Goal: Navigation & Orientation: Find specific page/section

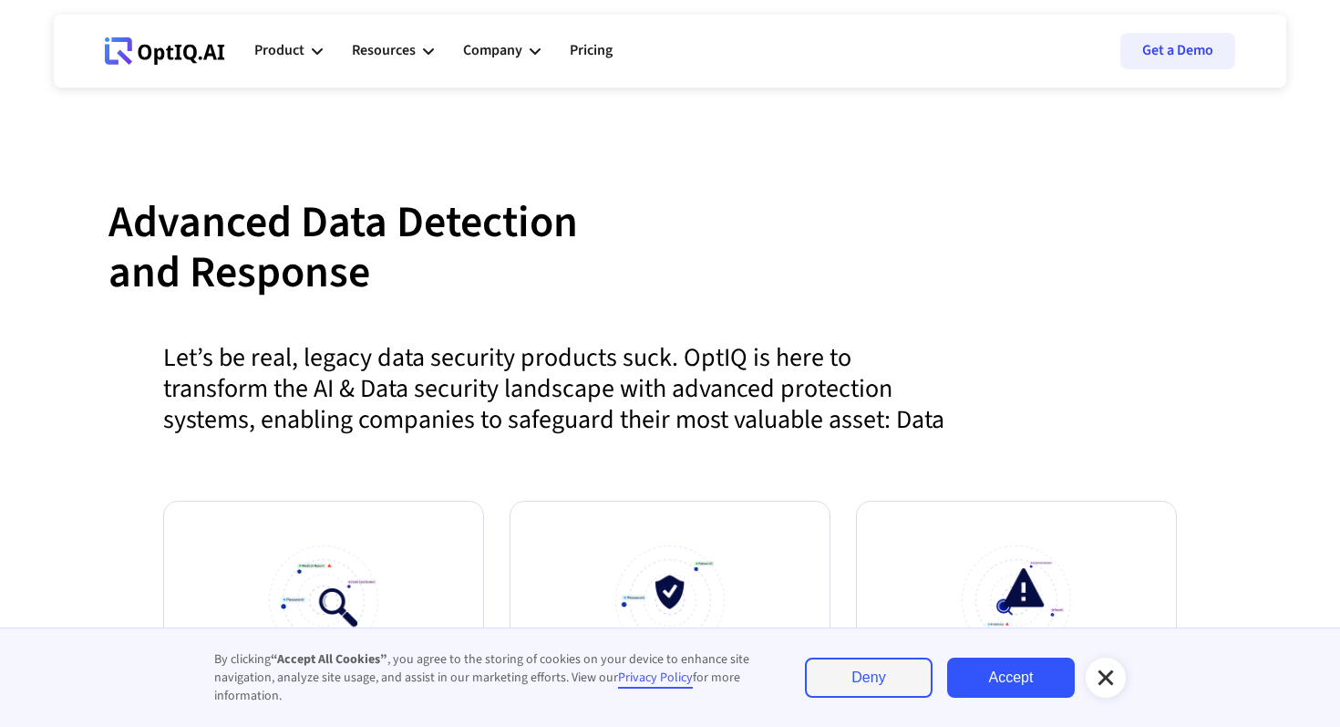
scroll to position [896, 0]
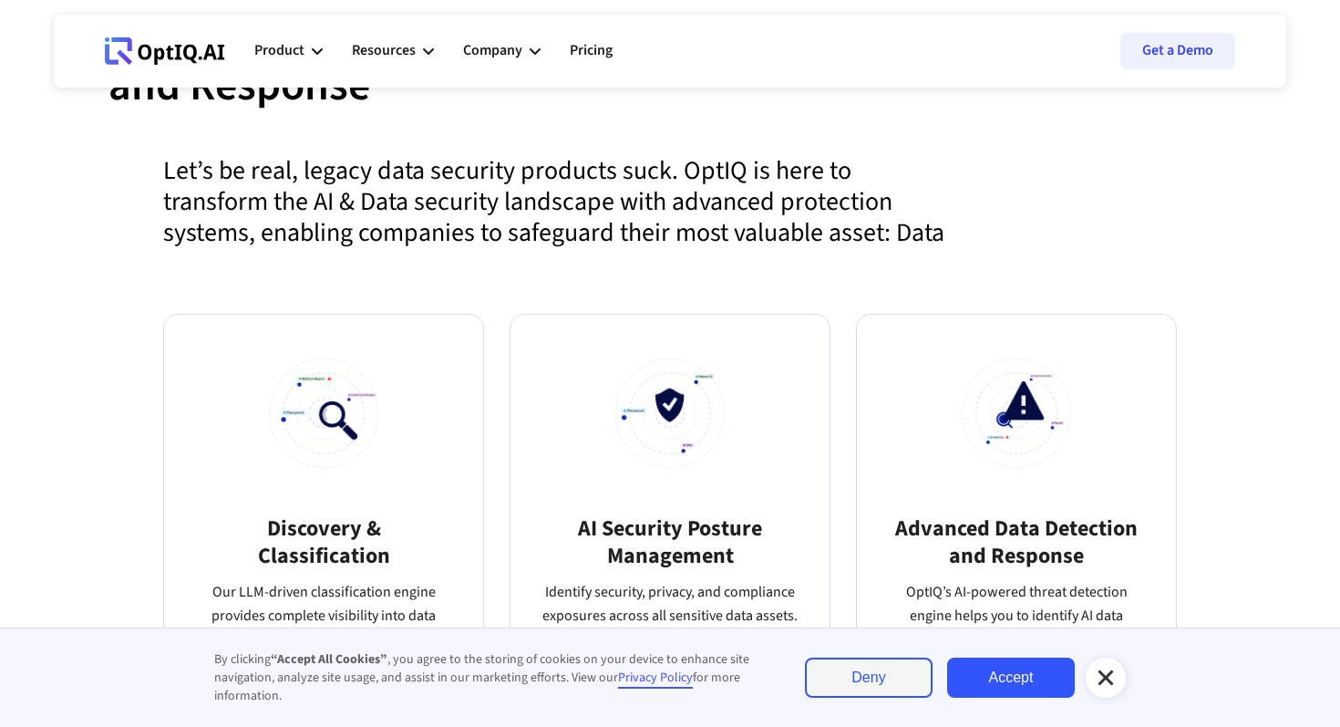
click at [1007, 678] on link "Accept" at bounding box center [1011, 677] width 128 height 40
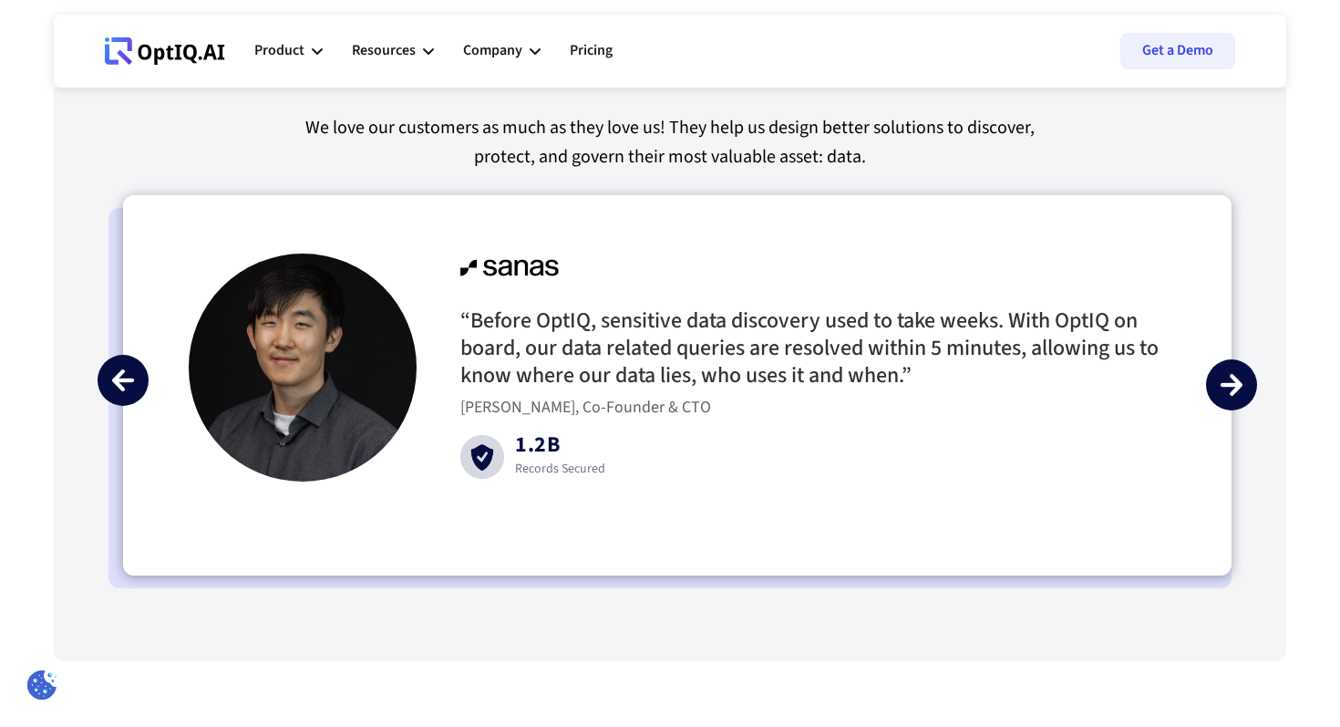
scroll to position [4247, 0]
click at [1226, 384] on img "next slide" at bounding box center [1232, 385] width 22 height 22
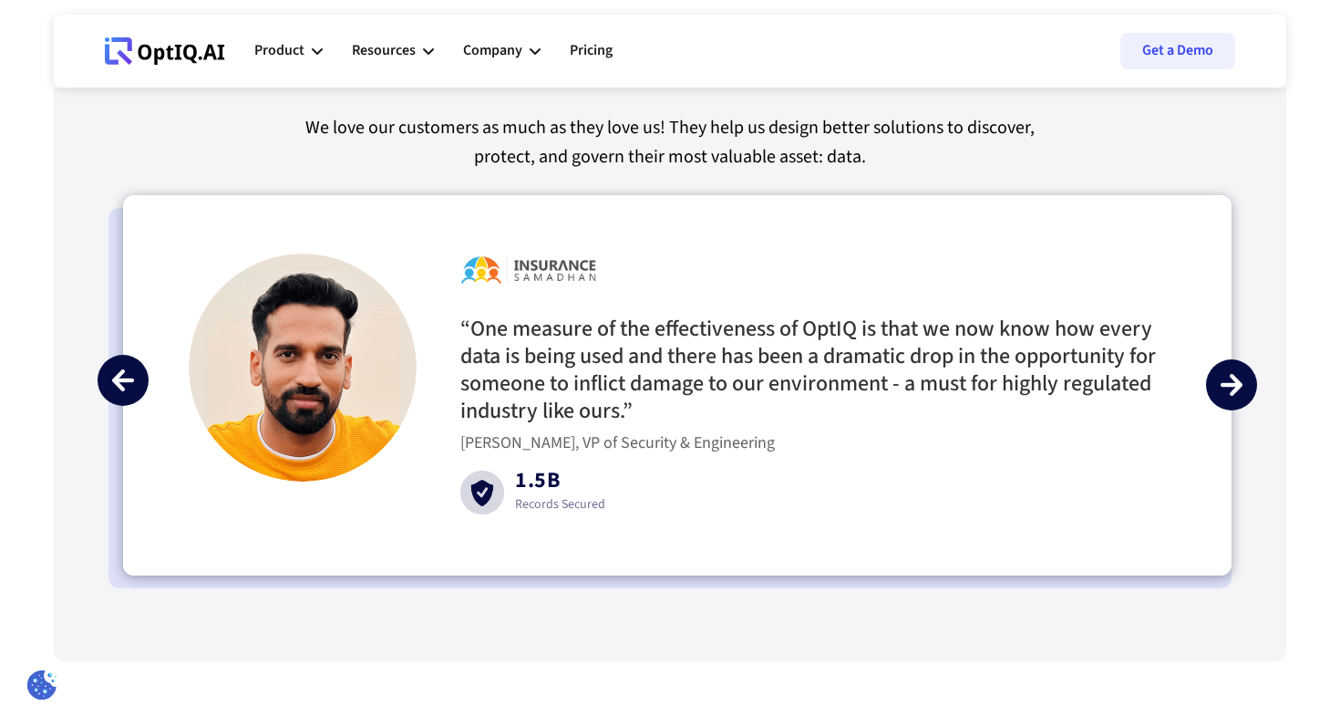
click at [1226, 384] on img "next slide" at bounding box center [1232, 385] width 22 height 22
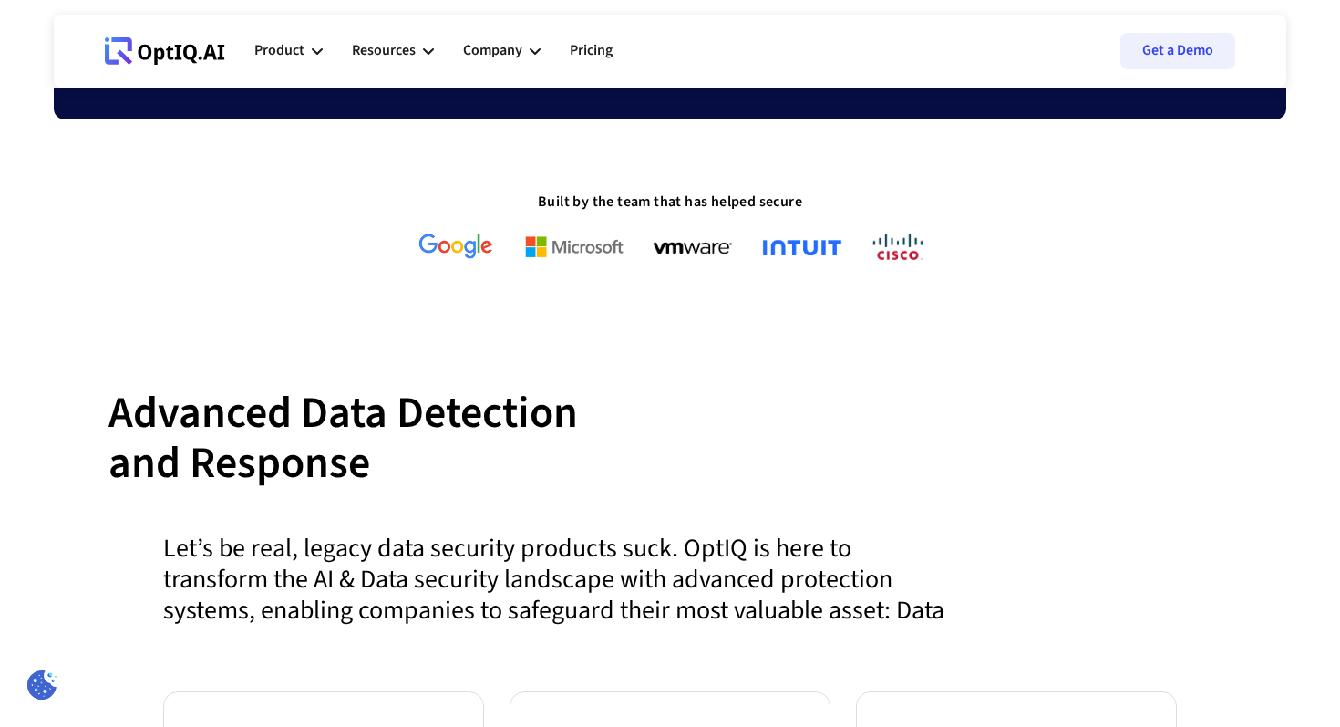
scroll to position [0, 0]
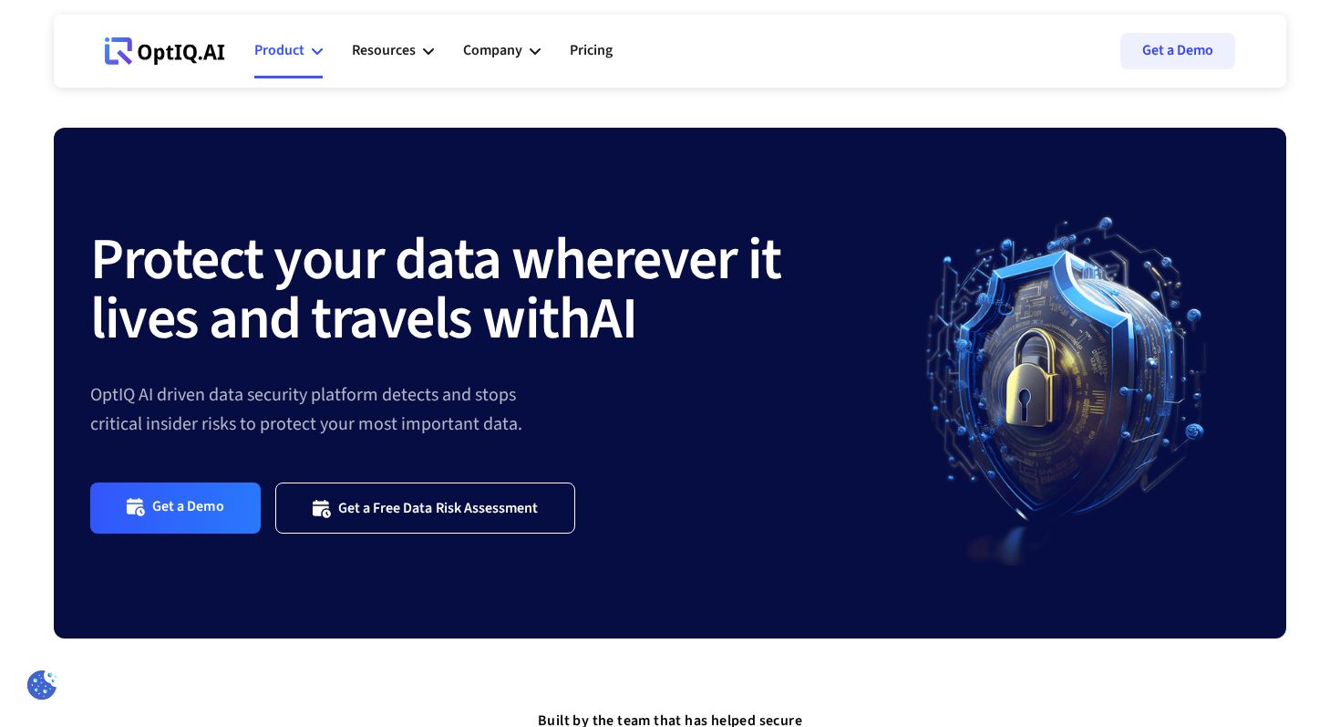
click at [305, 52] on div "Product" at bounding box center [288, 51] width 68 height 55
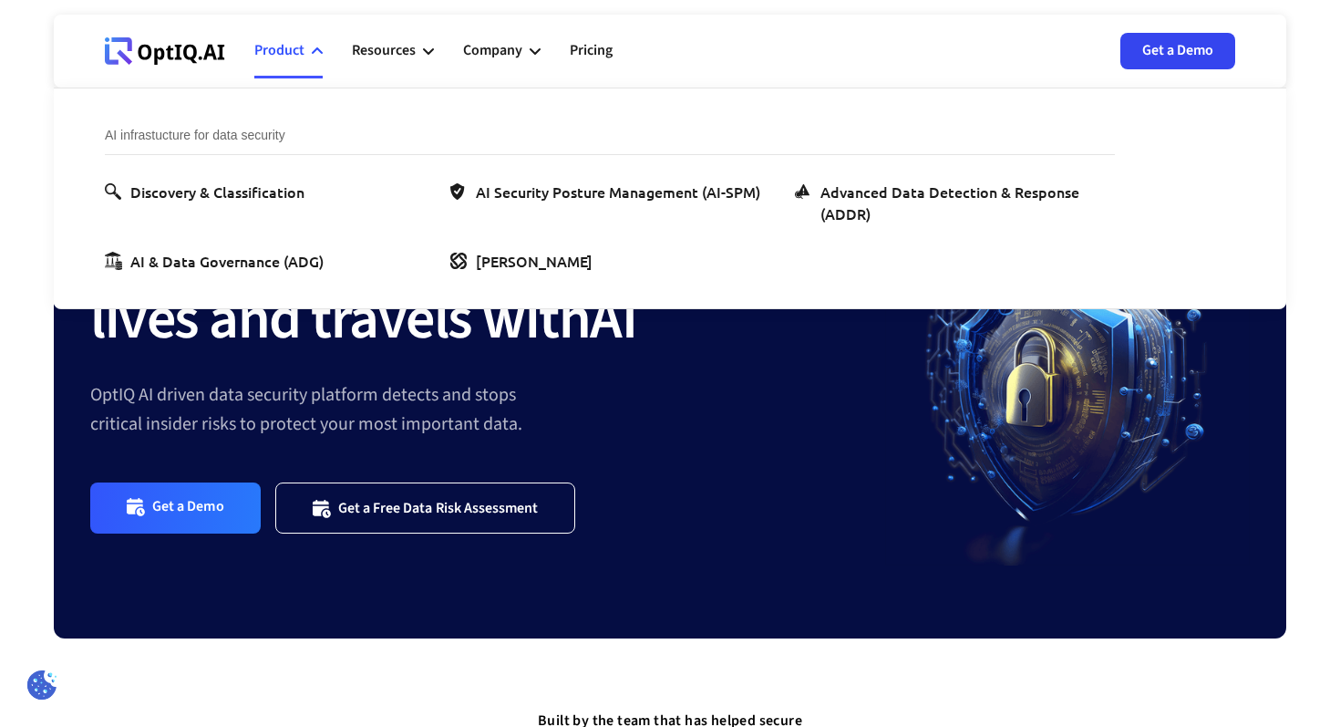
click at [1184, 65] on link "Get a Demo" at bounding box center [1178, 51] width 115 height 36
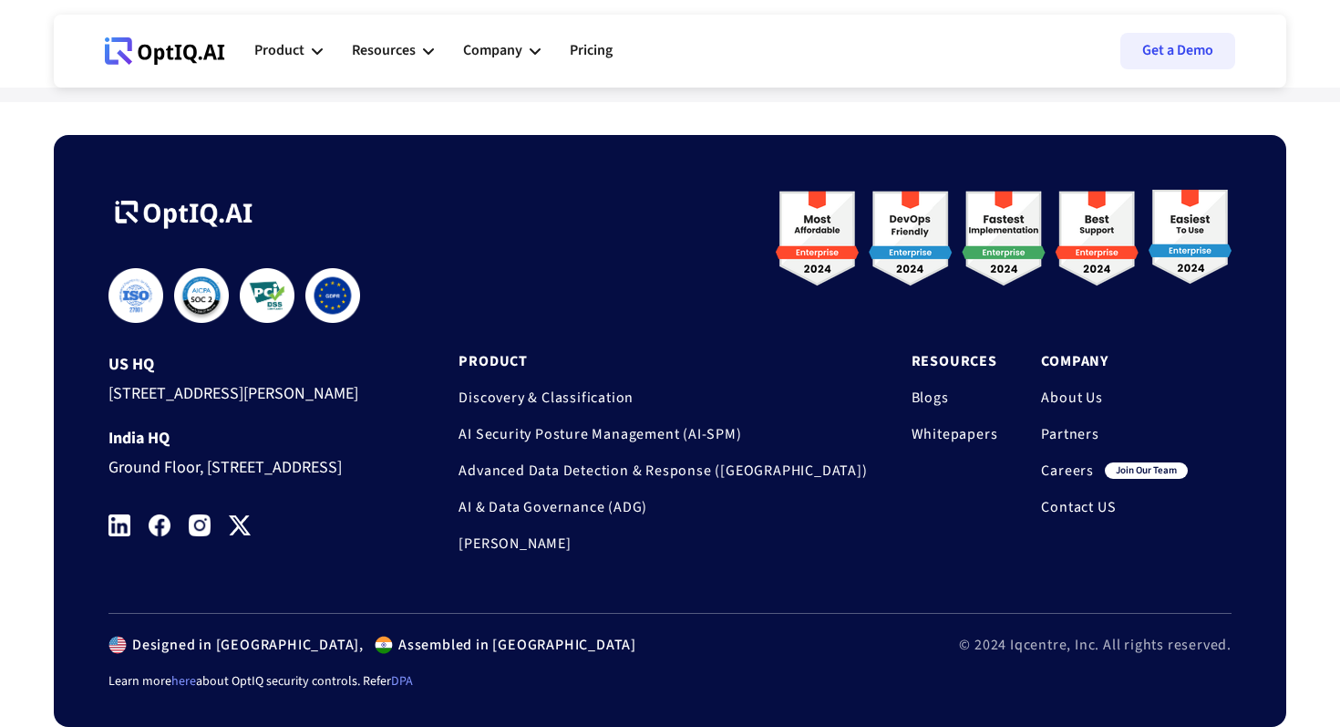
scroll to position [1034, 0]
click at [1066, 461] on link "Careers" at bounding box center [1067, 470] width 53 height 18
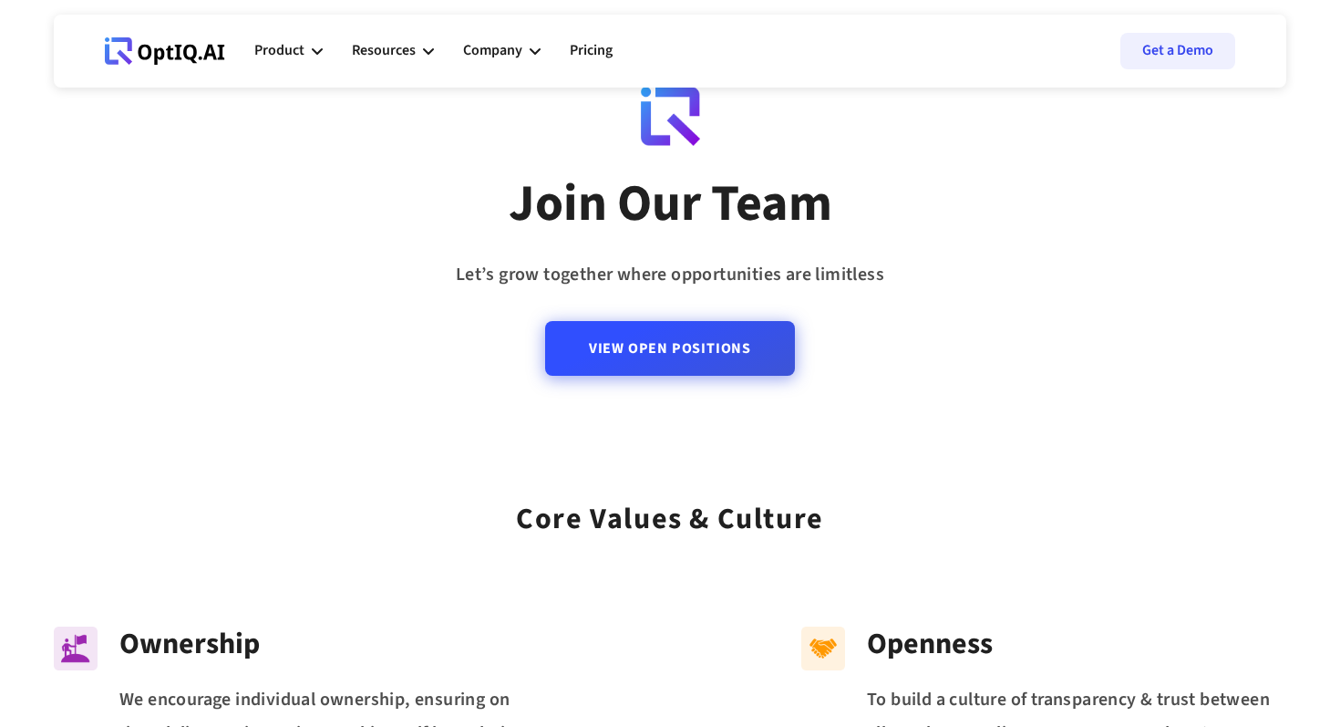
scroll to position [20, 0]
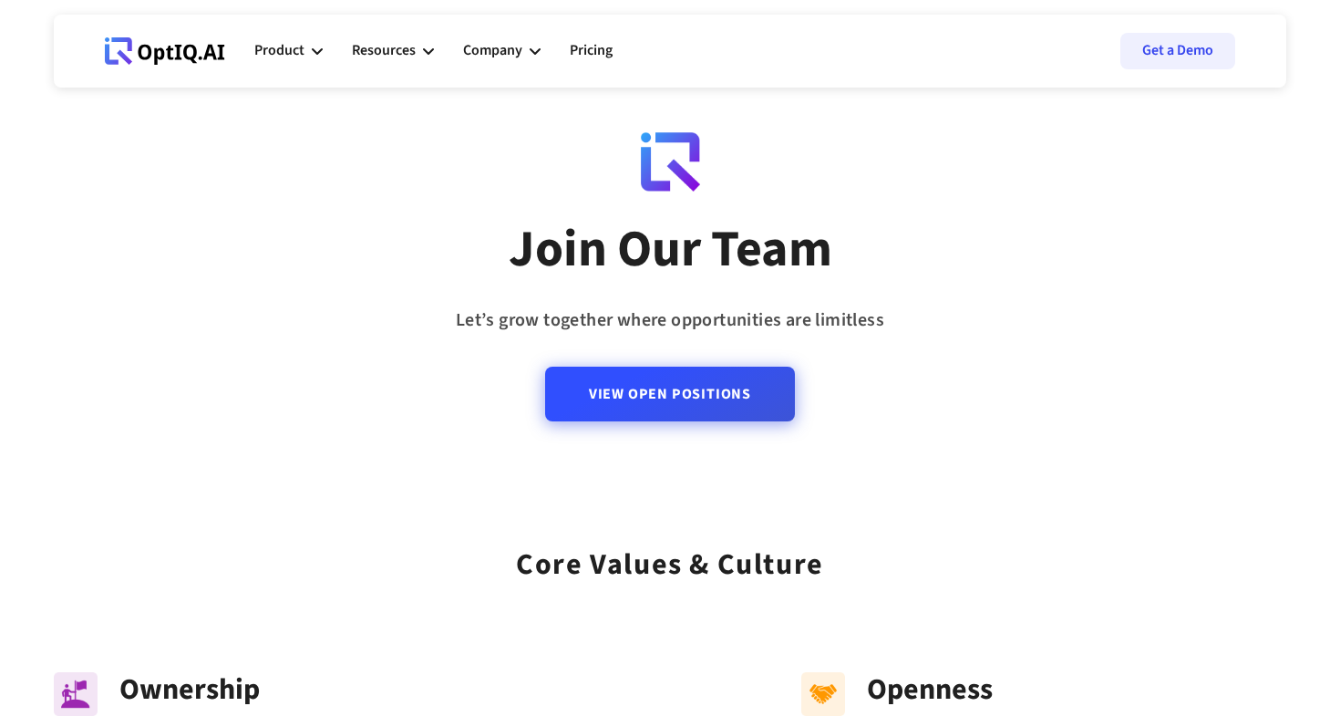
click at [710, 402] on link "View Open Positions" at bounding box center [670, 394] width 250 height 55
